Goal: Information Seeking & Learning: Get advice/opinions

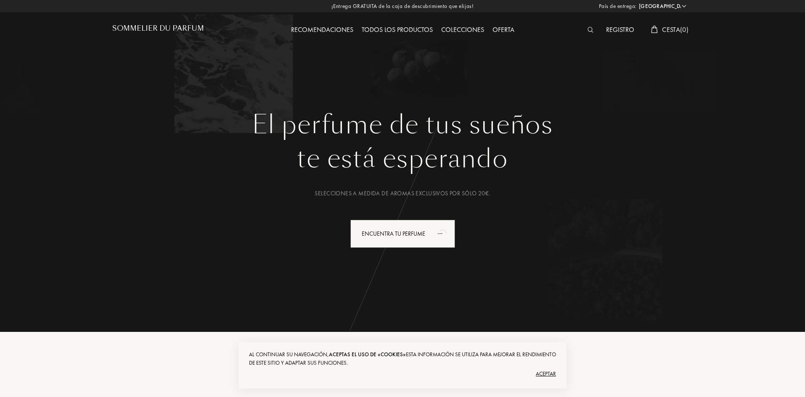
select select "ES"
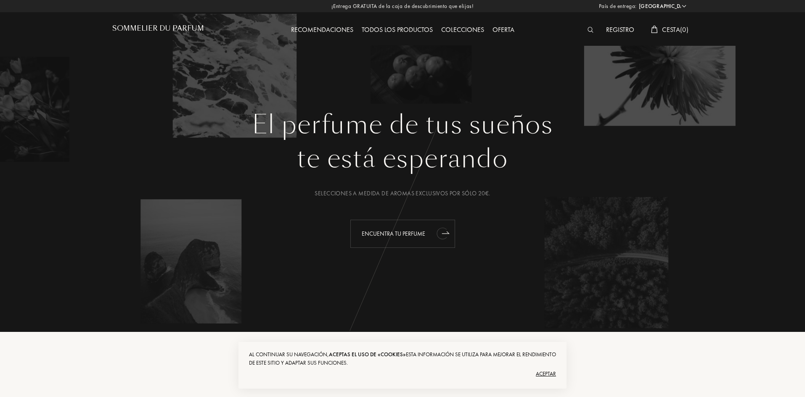
click at [421, 236] on div "Encuentra tu perfume" at bounding box center [402, 234] width 105 height 28
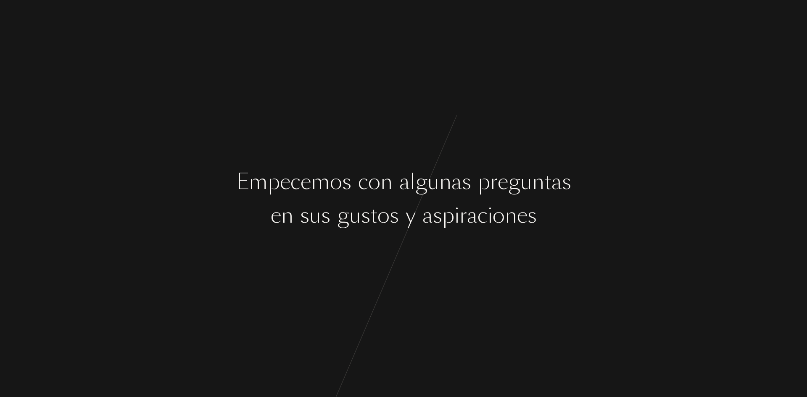
click at [445, 242] on div "E m p e c e m o s c o n a l g u n a s p r e g u n t a s e n s u s g u s t o s y…" at bounding box center [403, 198] width 807 height 397
click at [461, 221] on div "r" at bounding box center [464, 216] width 8 height 32
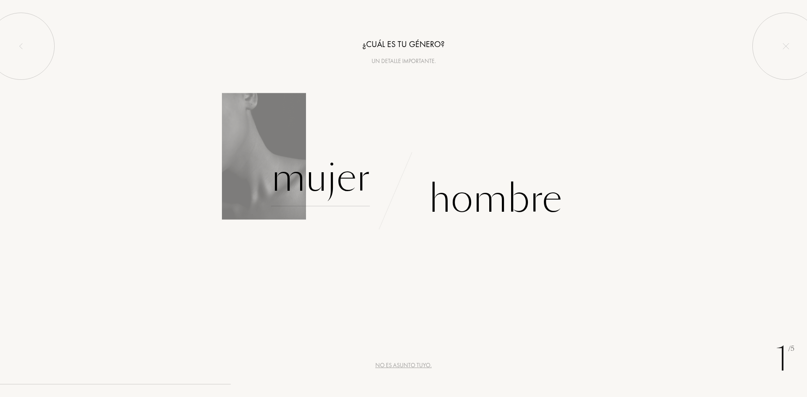
click at [329, 182] on div "Mujer" at bounding box center [320, 178] width 99 height 57
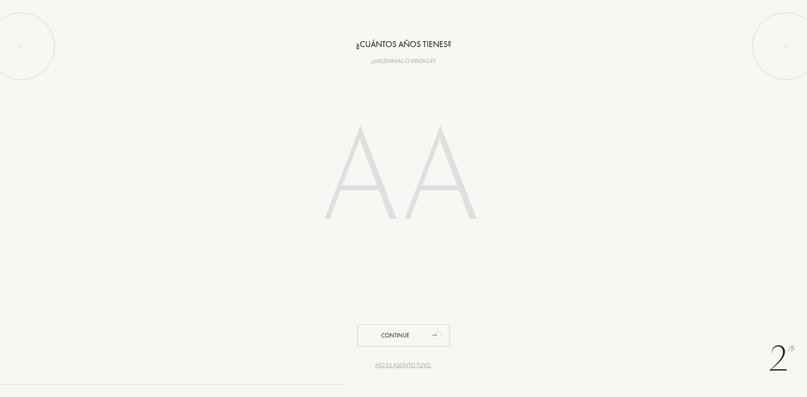
click at [384, 58] on div "¿Millennial o vintage?" at bounding box center [403, 61] width 807 height 9
click at [241, 151] on div at bounding box center [403, 180] width 807 height 170
click at [404, 126] on input "number" at bounding box center [404, 180] width 240 height 170
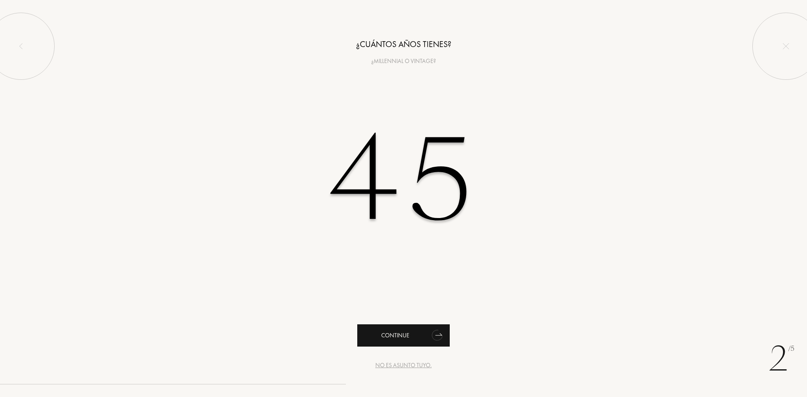
type input "45"
click at [406, 341] on div "Continue" at bounding box center [403, 336] width 93 height 22
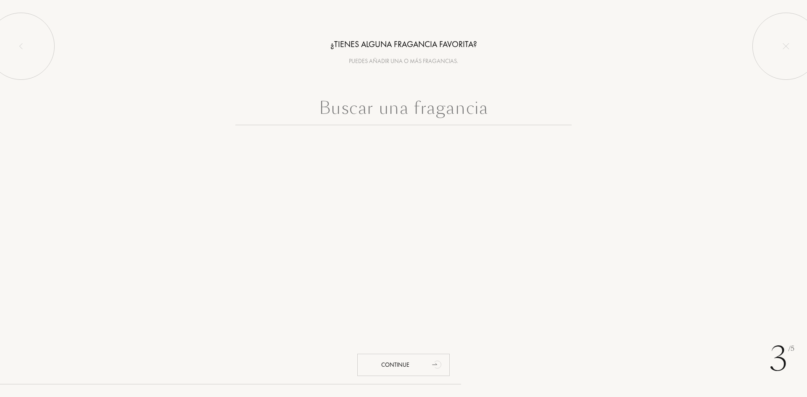
click at [396, 111] on input "text" at bounding box center [403, 110] width 336 height 30
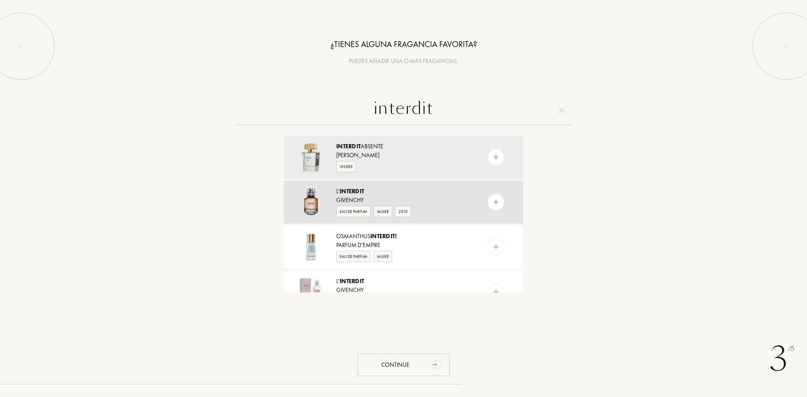
type input "interdit"
click at [343, 200] on div "Givenchy" at bounding box center [403, 200] width 134 height 9
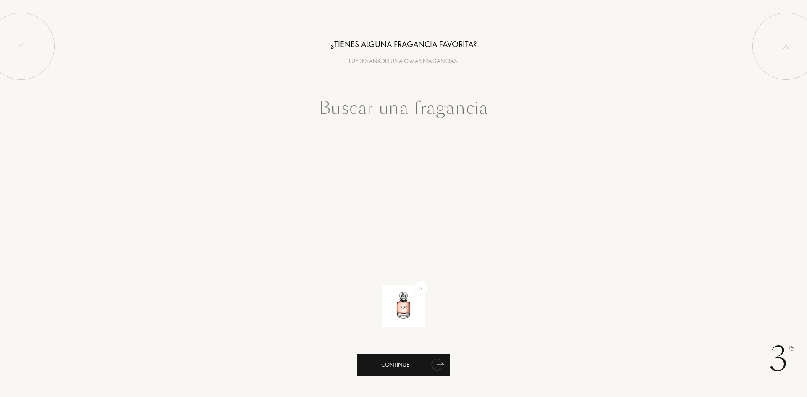
click at [432, 366] on icon "animation" at bounding box center [436, 365] width 11 height 12
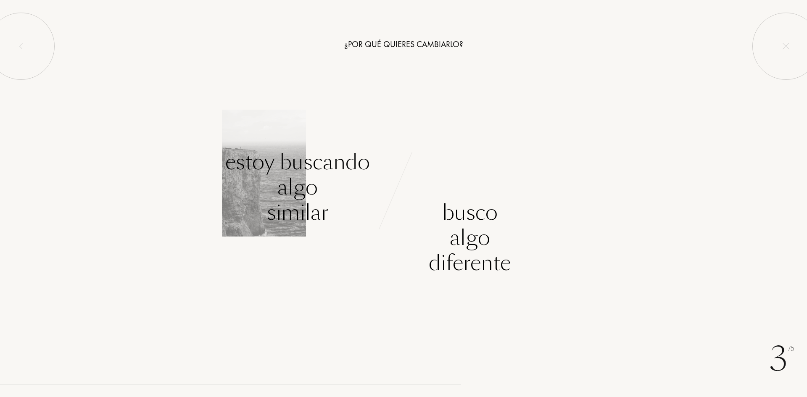
click at [316, 180] on div "Estoy buscando algo similar" at bounding box center [297, 188] width 145 height 76
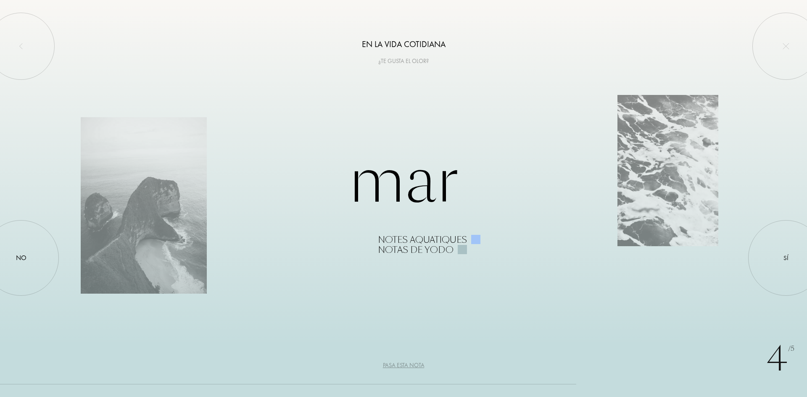
click at [378, 85] on div "4 /5 En la vida cotidiana ¿Te gusta el olor? Mar Notes aquatiques Notas de yodo…" at bounding box center [403, 198] width 807 height 397
click at [345, 130] on div "4 /5 En la vida cotidiana ¿Te gusta el olor? Mar Notes aquatiques Notas de yodo…" at bounding box center [403, 198] width 807 height 397
drag, startPoint x: 365, startPoint y: 198, endPoint x: 369, endPoint y: 194, distance: 6.0
click at [367, 197] on div "Mar Notes aquatiques Notas de yodo" at bounding box center [404, 199] width 646 height 113
click at [466, 188] on div "Mar Notes aquatiques Notas de yodo" at bounding box center [404, 199] width 646 height 113
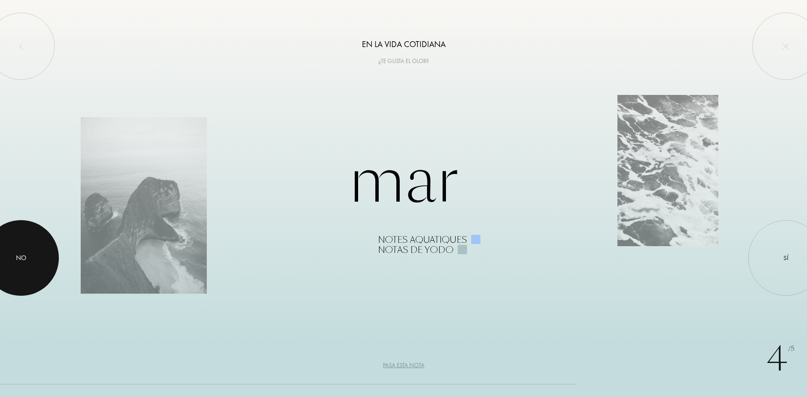
click at [22, 262] on div "No" at bounding box center [21, 258] width 11 height 10
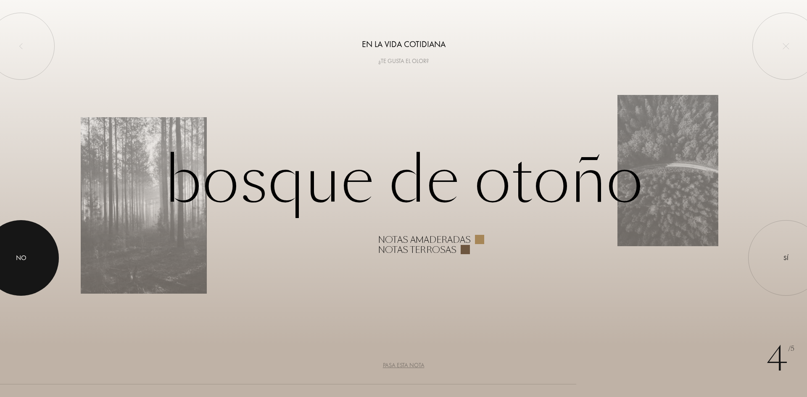
click at [22, 262] on div "No" at bounding box center [21, 258] width 11 height 10
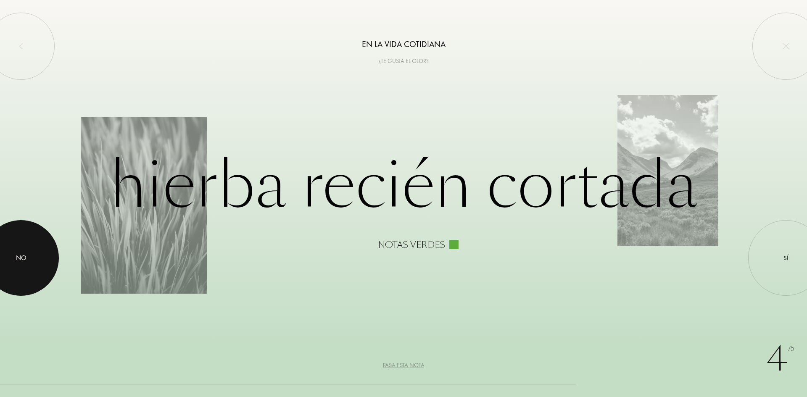
click at [29, 259] on div at bounding box center [21, 258] width 76 height 76
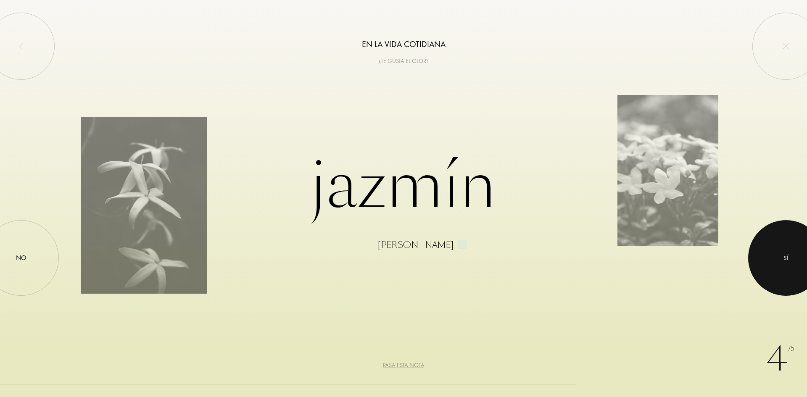
click at [787, 260] on div "Sí" at bounding box center [786, 259] width 5 height 10
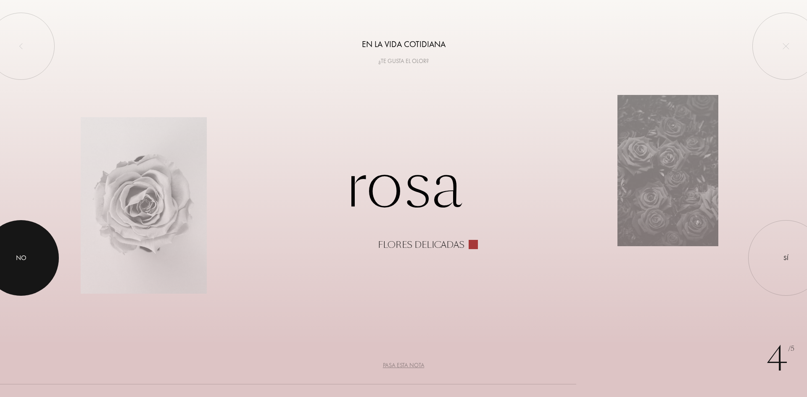
click at [26, 257] on div "No" at bounding box center [21, 258] width 11 height 10
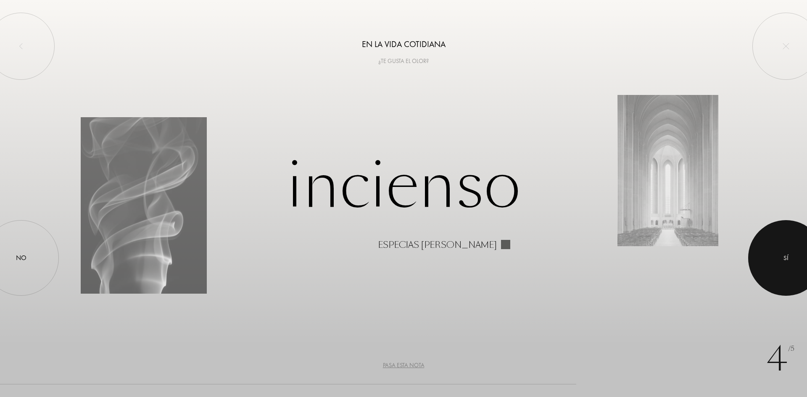
click at [788, 260] on div "Sí" at bounding box center [786, 259] width 5 height 10
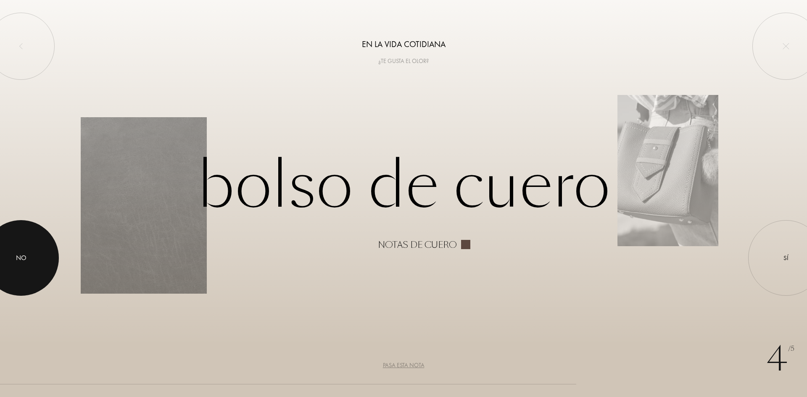
click at [25, 254] on div "No" at bounding box center [21, 258] width 11 height 10
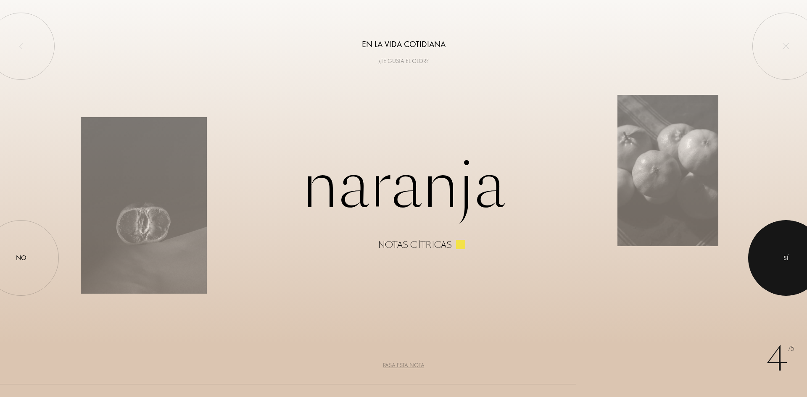
click at [781, 257] on div at bounding box center [787, 258] width 76 height 76
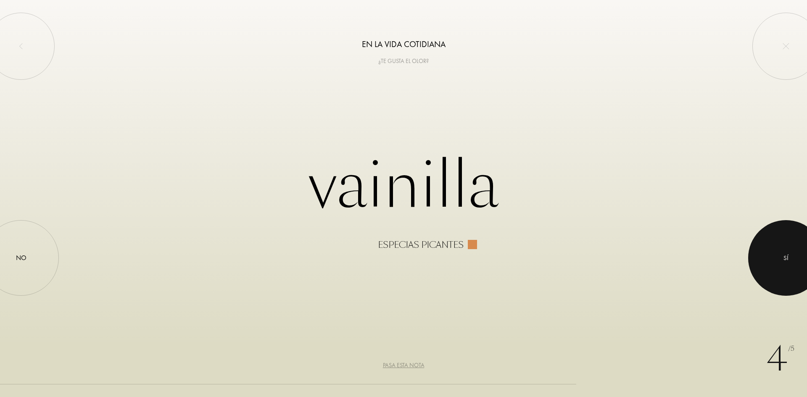
click at [784, 254] on div "Sí" at bounding box center [786, 259] width 5 height 10
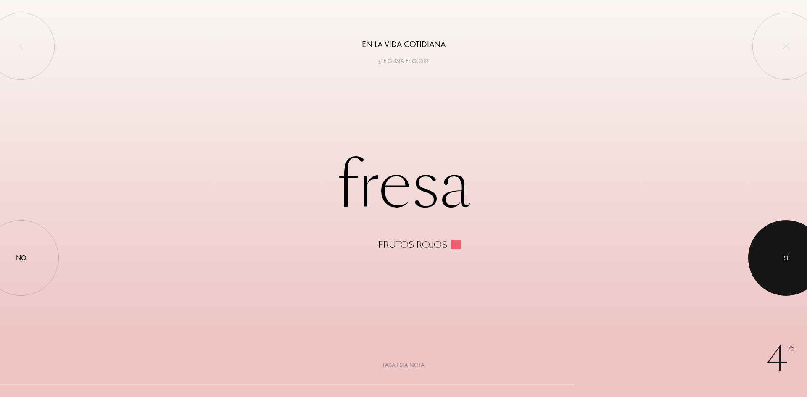
click at [791, 258] on div at bounding box center [787, 258] width 76 height 76
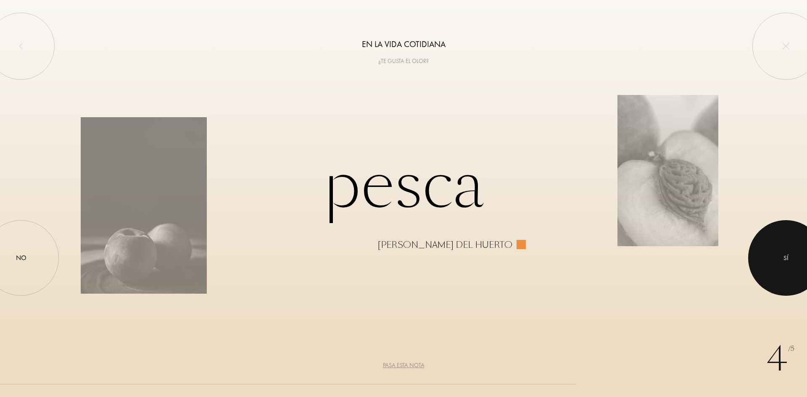
click at [778, 257] on div at bounding box center [787, 258] width 76 height 76
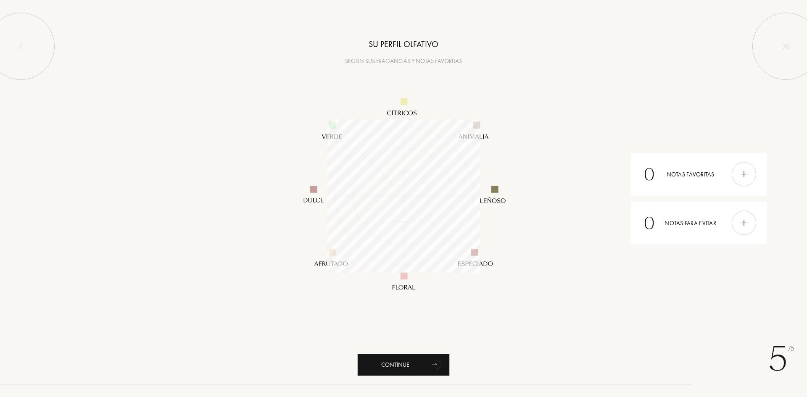
scroll to position [153, 153]
click at [404, 275] on img at bounding box center [404, 196] width 252 height 252
click at [316, 190] on img at bounding box center [404, 196] width 252 height 252
click at [743, 175] on img at bounding box center [744, 174] width 9 height 9
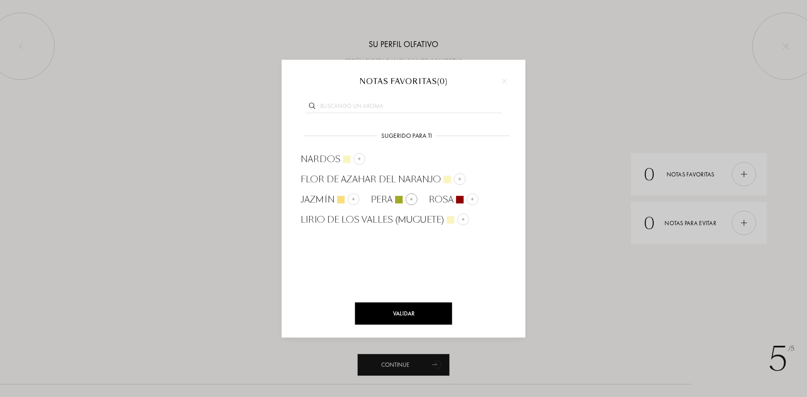
click at [412, 197] on img at bounding box center [412, 199] width 4 height 4
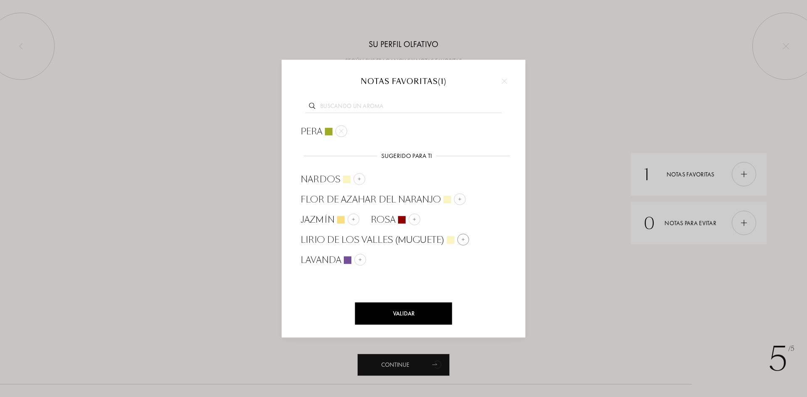
click at [462, 239] on img at bounding box center [463, 240] width 4 height 4
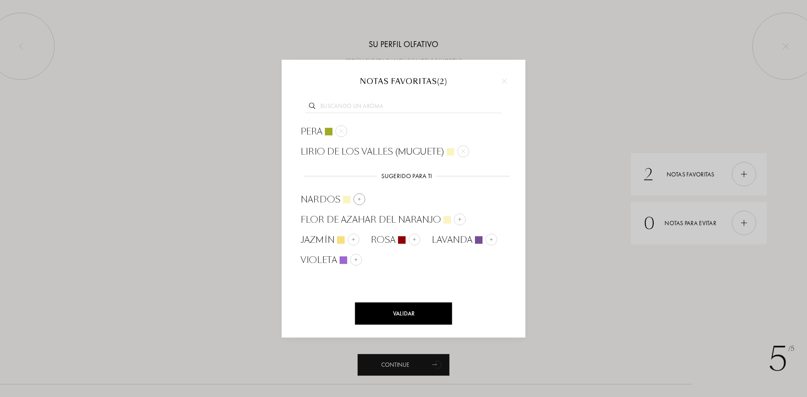
click at [357, 200] on img at bounding box center [359, 199] width 4 height 4
click at [460, 217] on img at bounding box center [460, 219] width 4 height 4
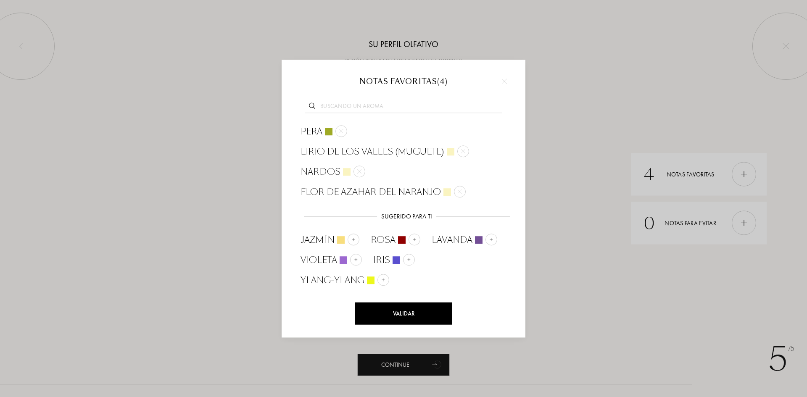
click at [402, 315] on div "Validar" at bounding box center [403, 314] width 97 height 22
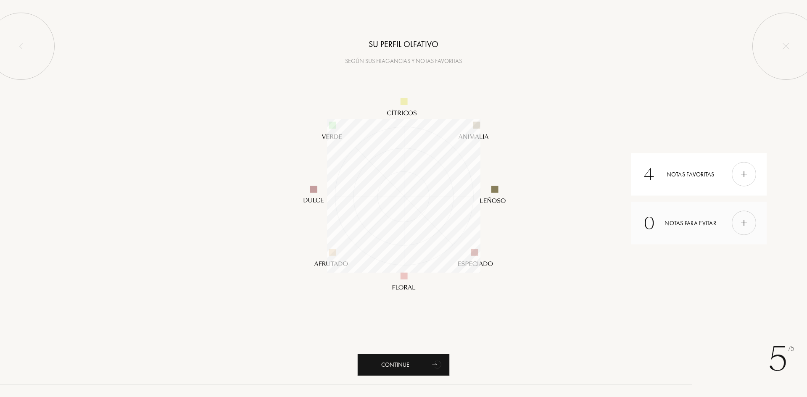
click at [743, 224] on img at bounding box center [744, 223] width 9 height 9
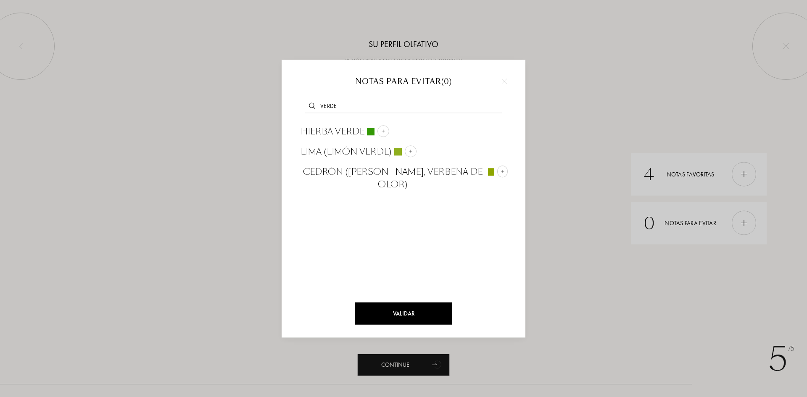
type input "verde"
click at [381, 131] on img at bounding box center [383, 131] width 4 height 4
click at [409, 312] on div "Validar" at bounding box center [403, 314] width 97 height 22
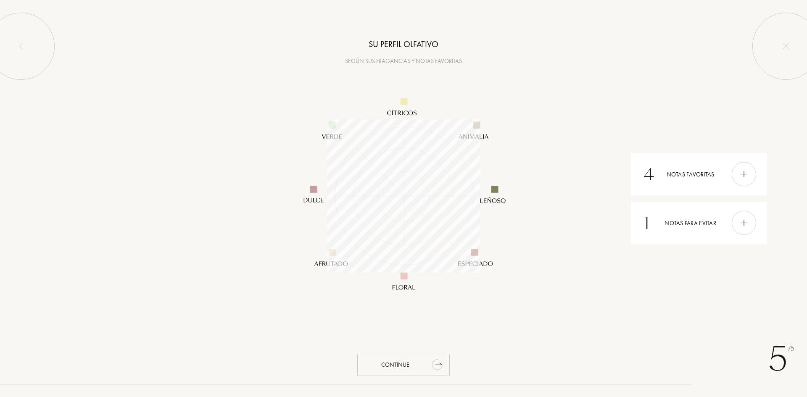
click at [403, 360] on div "Continue" at bounding box center [403, 365] width 93 height 22
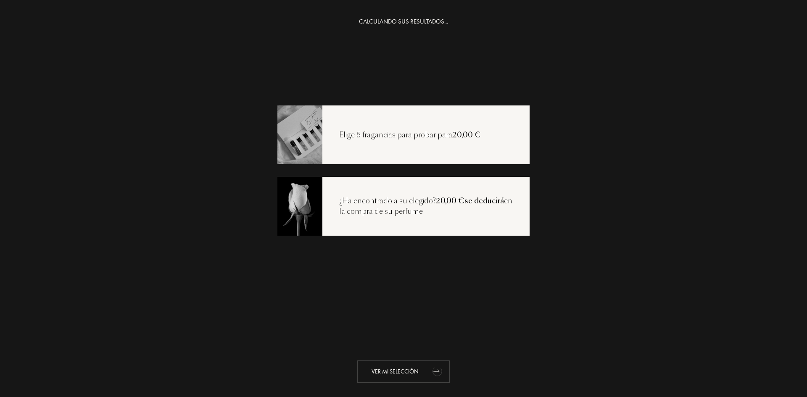
click at [434, 373] on icon "animation" at bounding box center [437, 373] width 11 height 10
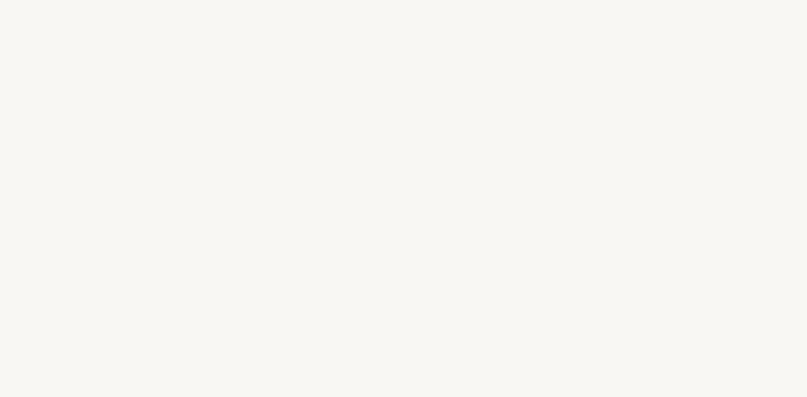
select select "ES"
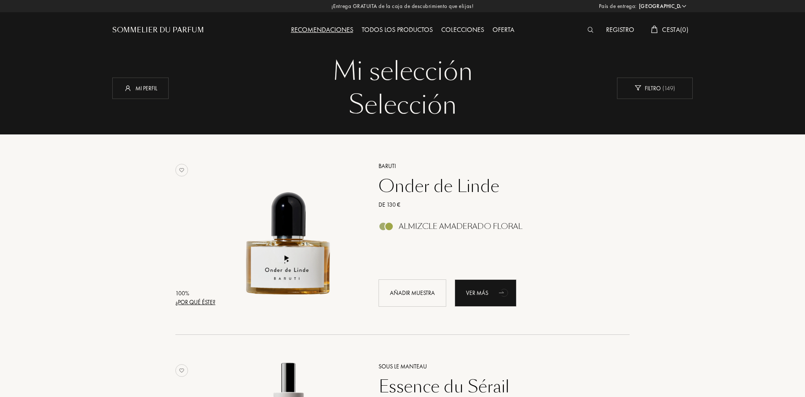
click at [398, 30] on div "Todos los productos" at bounding box center [396, 30] width 79 height 11
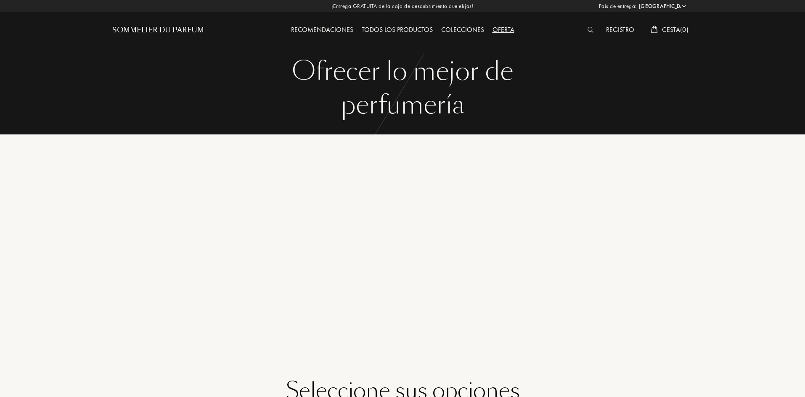
select select "ES"
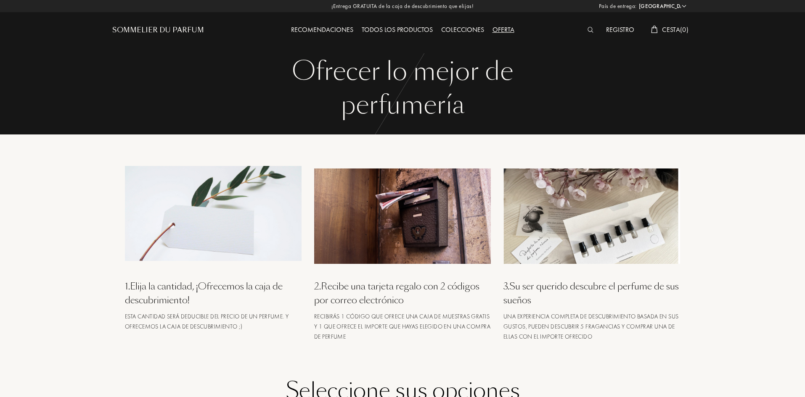
click at [397, 26] on div "Todos los productos" at bounding box center [396, 30] width 79 height 11
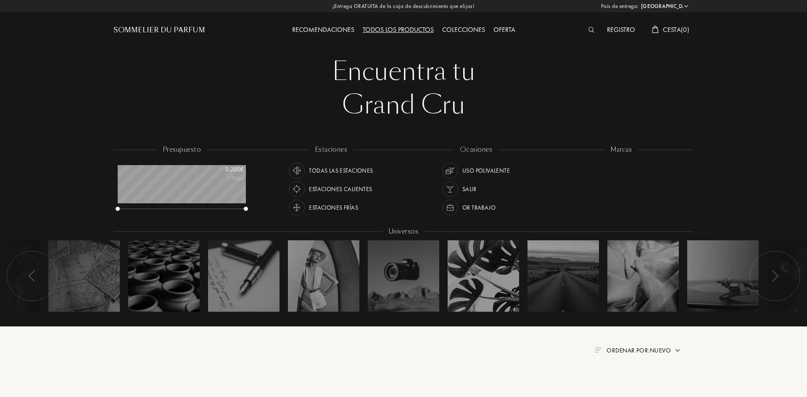
select select "ES"
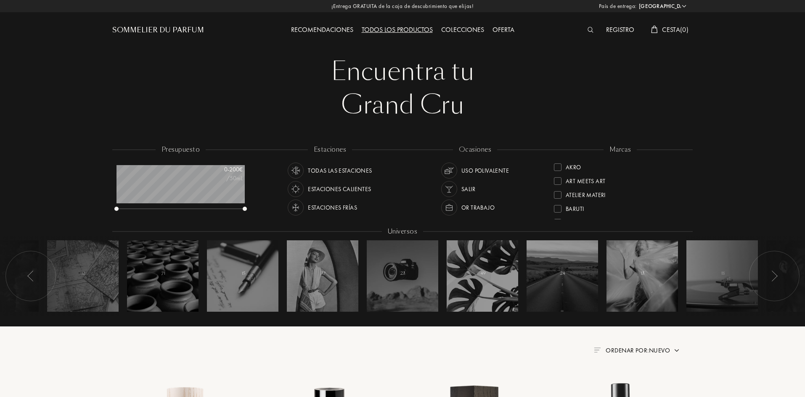
click at [346, 208] on div "Estaciones frías" at bounding box center [332, 208] width 49 height 16
click at [467, 188] on div "Salir" at bounding box center [468, 189] width 14 height 16
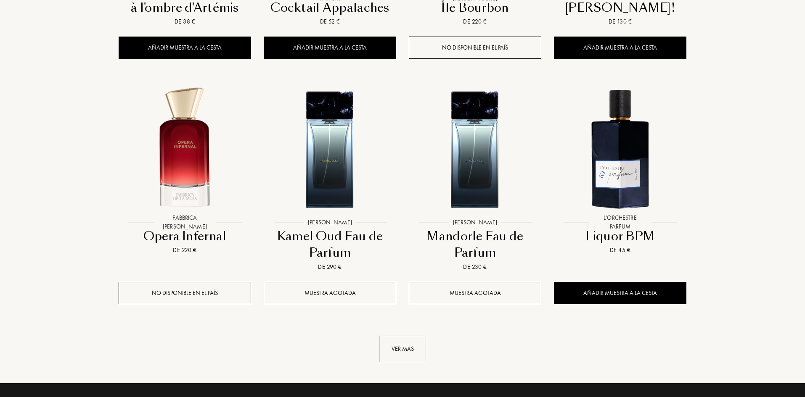
scroll to position [757, 0]
